Goal: Communication & Community: Answer question/provide support

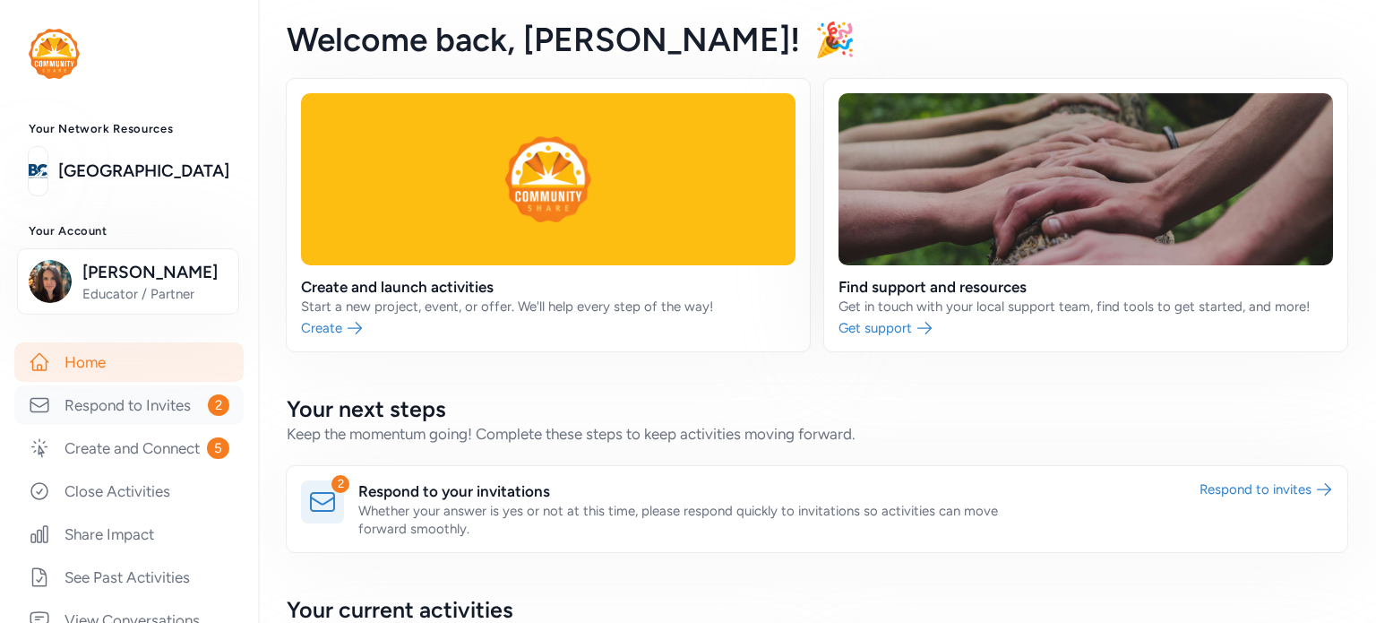
click at [140, 415] on link "Respond to Invites 2" at bounding box center [128, 404] width 229 height 39
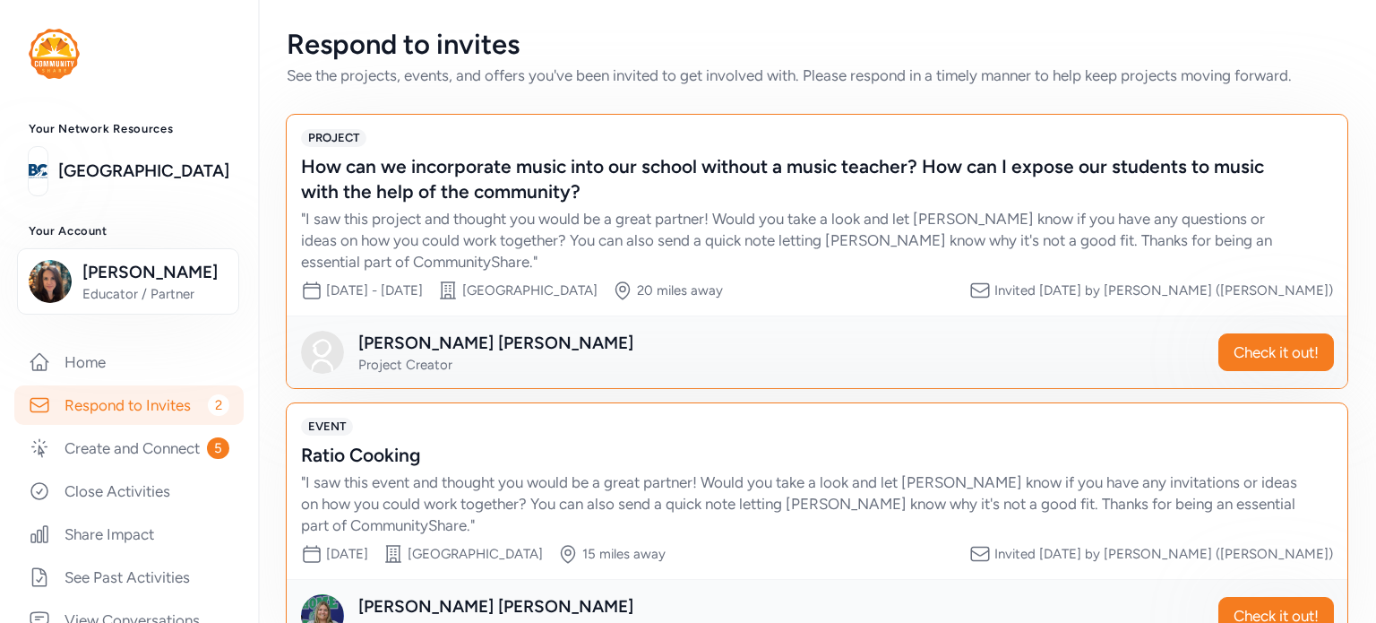
click at [547, 187] on div "How can we incorporate music into our school without a music teacher? How can I…" at bounding box center [799, 179] width 996 height 50
click at [418, 184] on div "How can we incorporate music into our school without a music teacher? How can I…" at bounding box center [799, 179] width 996 height 50
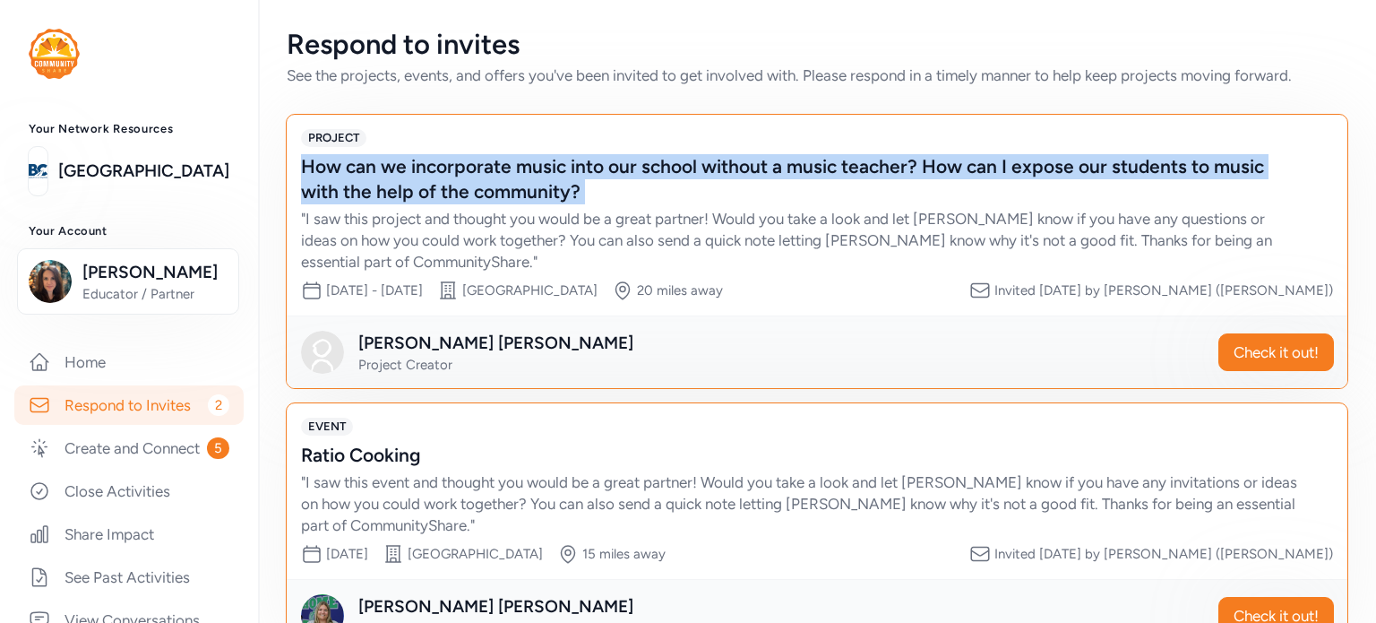
click at [418, 184] on div "How can we incorporate music into our school without a music teacher? How can I…" at bounding box center [799, 179] width 996 height 50
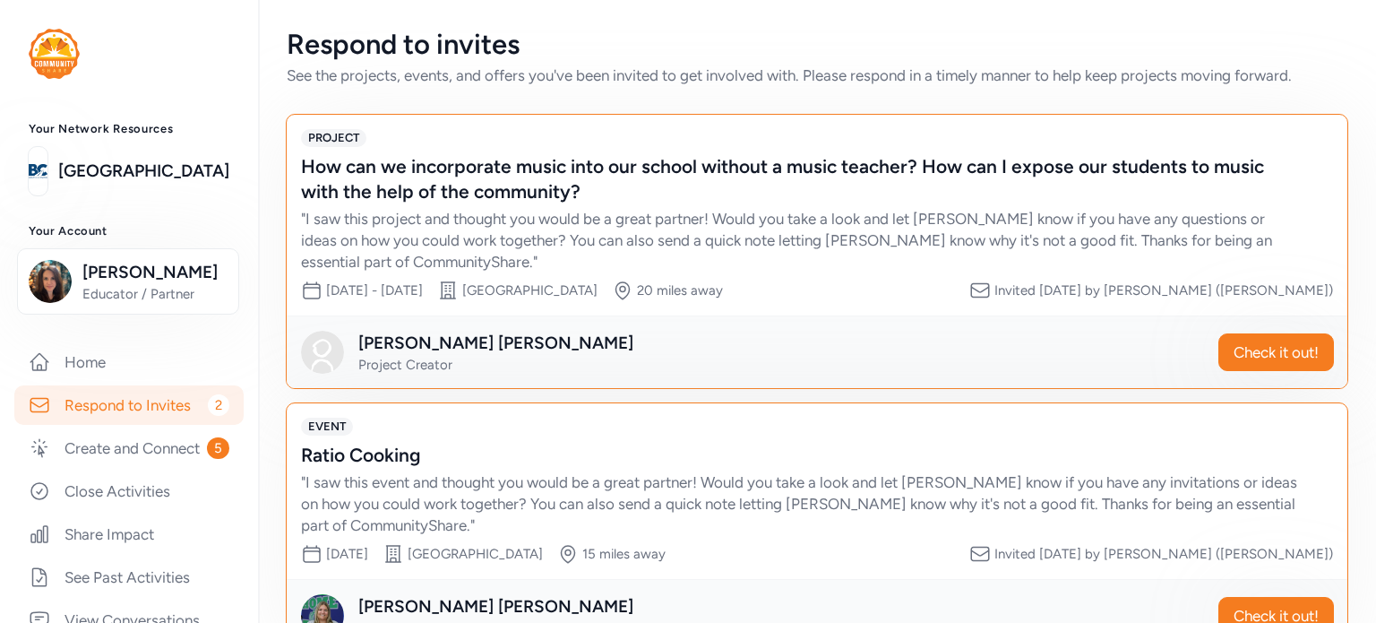
click at [413, 239] on div "" I saw this project and thought you would be a great partner! Would you take a…" at bounding box center [799, 240] width 996 height 65
click at [389, 157] on div "How can we incorporate music into our school without a music teacher? How can I…" at bounding box center [799, 179] width 996 height 50
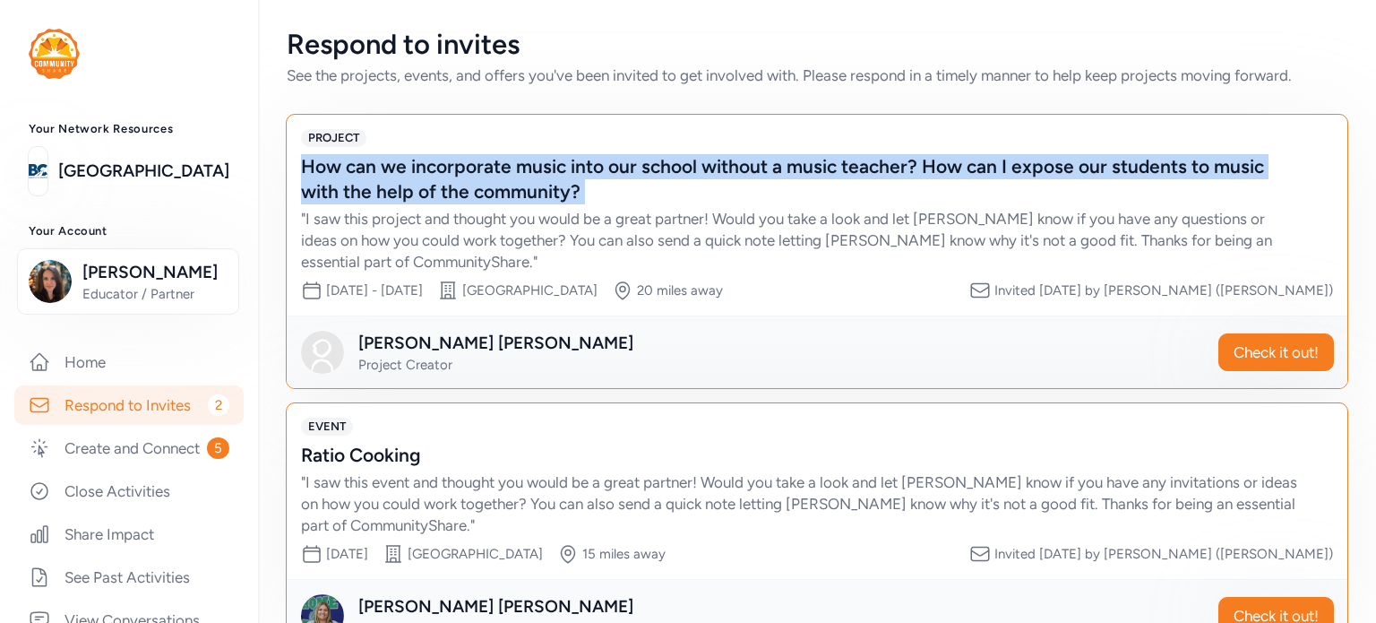
click at [389, 157] on div "How can we incorporate music into our school without a music teacher? How can I…" at bounding box center [799, 179] width 996 height 50
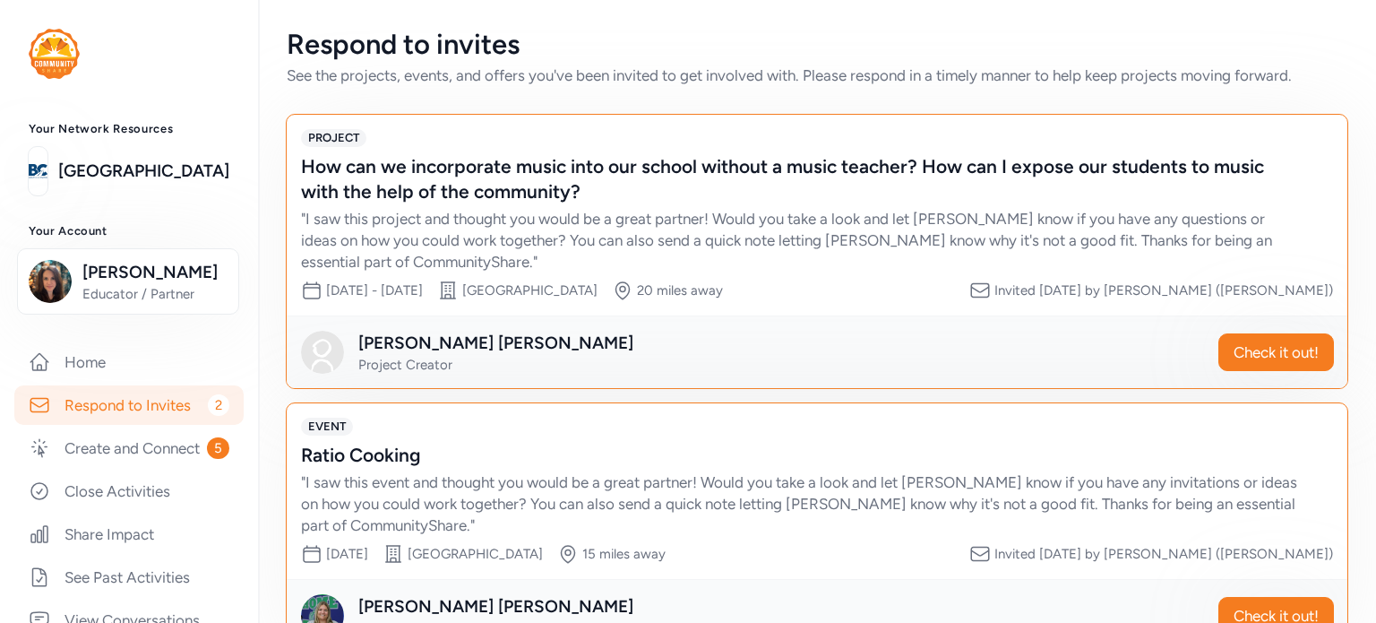
click at [620, 239] on div "" I saw this project and thought you would be a great partner! Would you take a…" at bounding box center [799, 240] width 996 height 65
click at [1242, 350] on span "Check it out!" at bounding box center [1276, 352] width 85 height 22
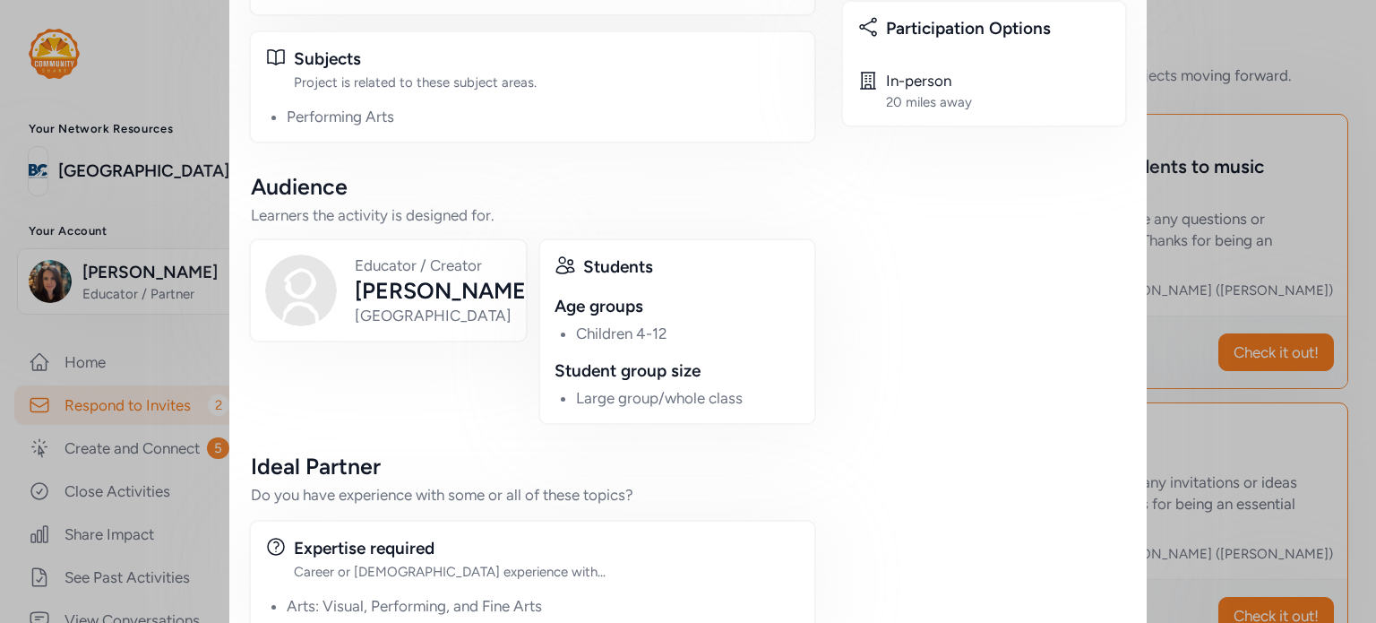
scroll to position [823, 0]
